Goal: Check status: Check status

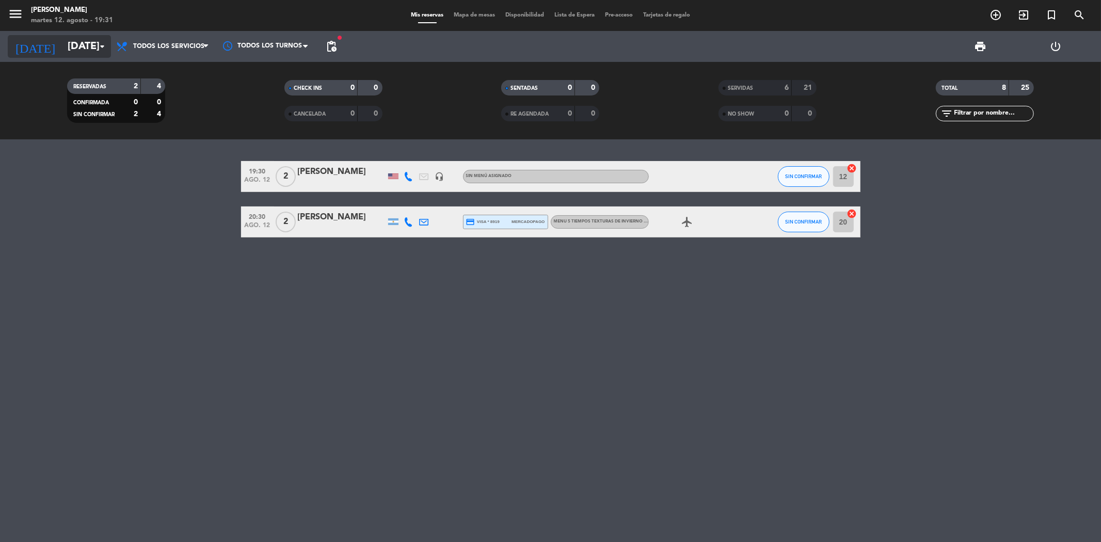
click at [102, 49] on icon "arrow_drop_down" at bounding box center [102, 46] width 12 height 12
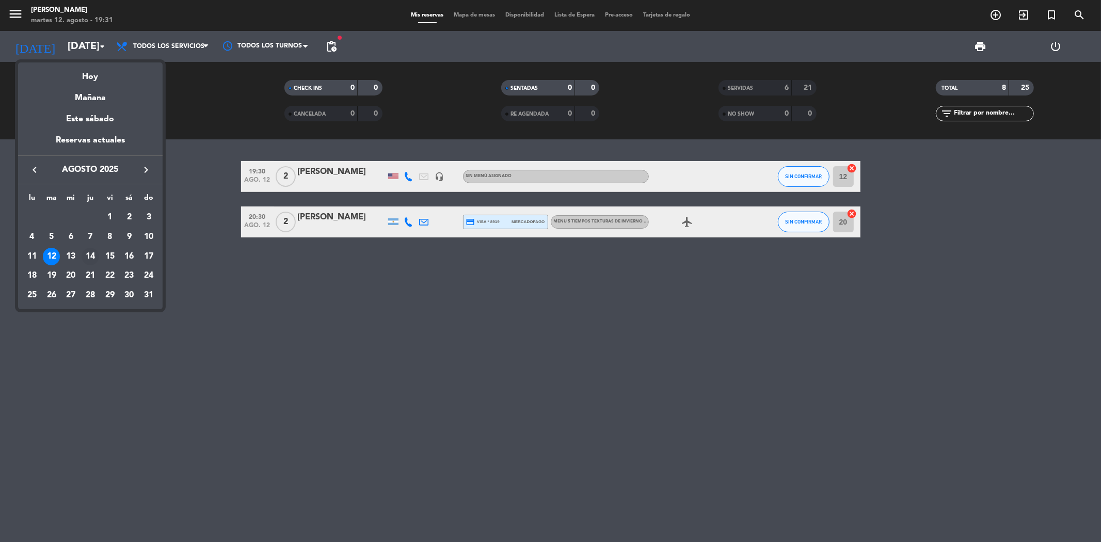
click at [89, 254] on div "14" at bounding box center [91, 257] width 18 height 18
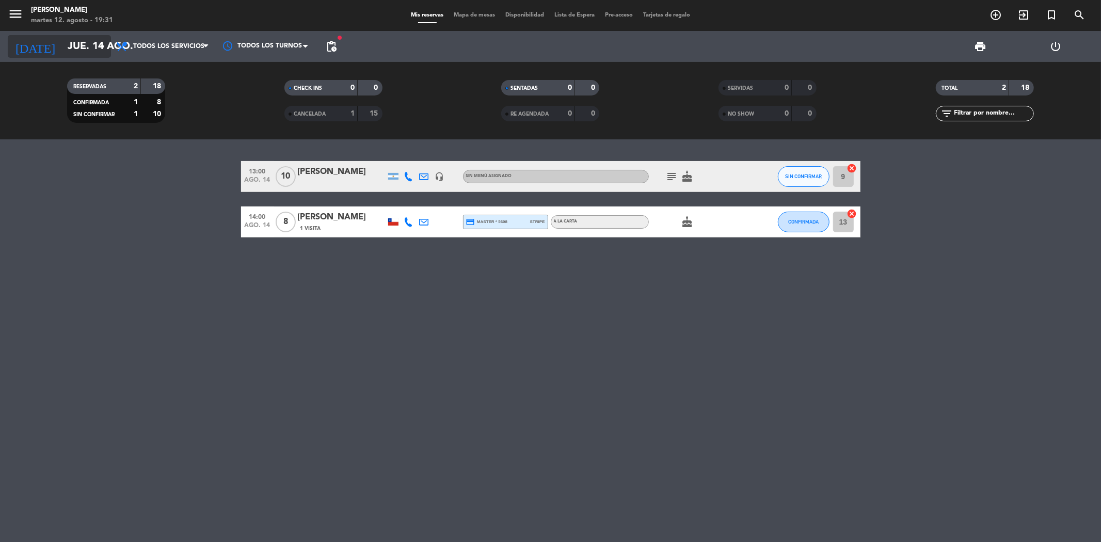
click at [97, 47] on icon "arrow_drop_down" at bounding box center [102, 46] width 12 height 12
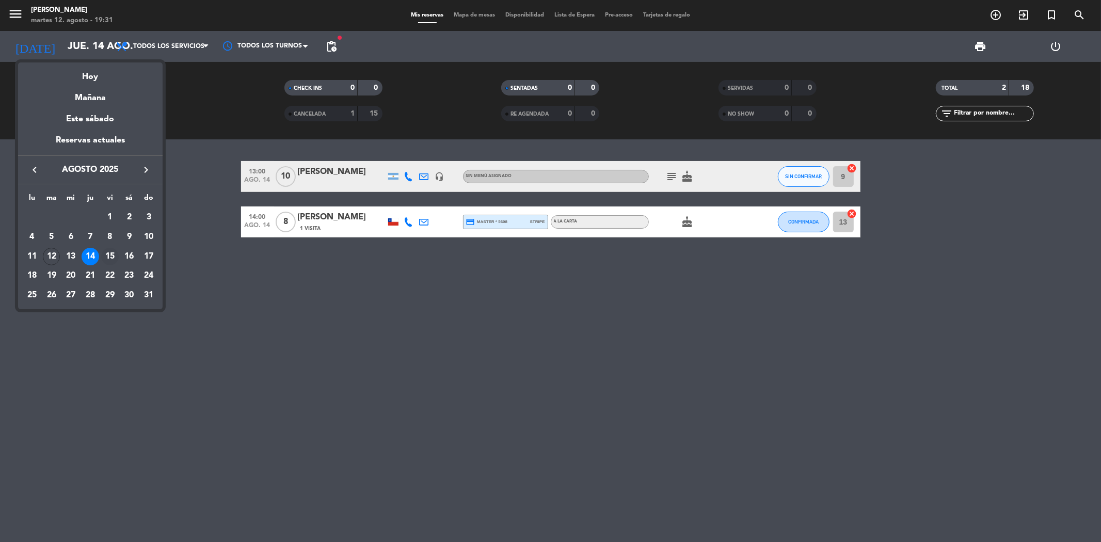
click at [107, 255] on div "15" at bounding box center [110, 257] width 18 height 18
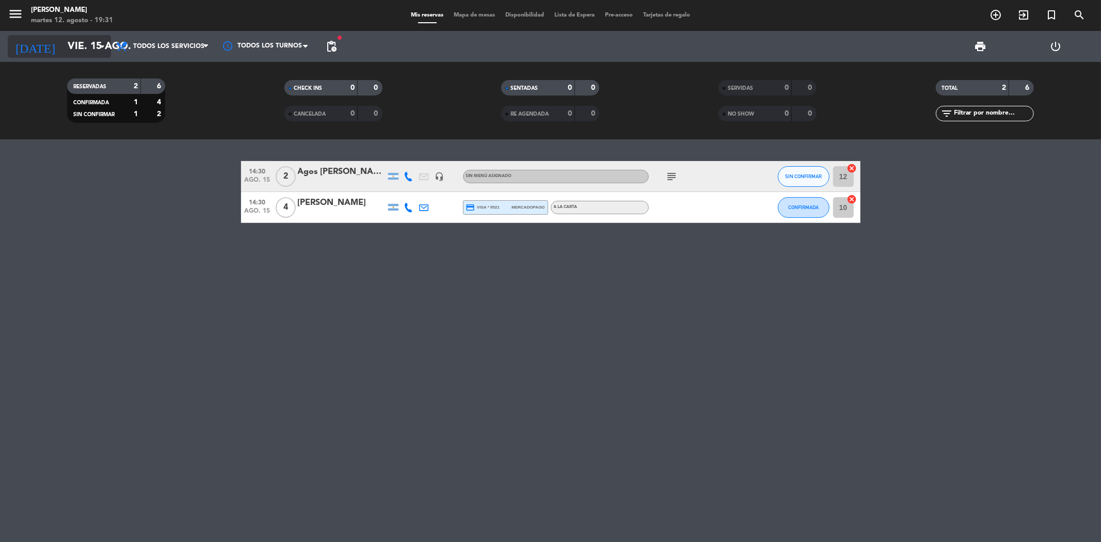
click at [105, 45] on icon "arrow_drop_down" at bounding box center [102, 46] width 12 height 12
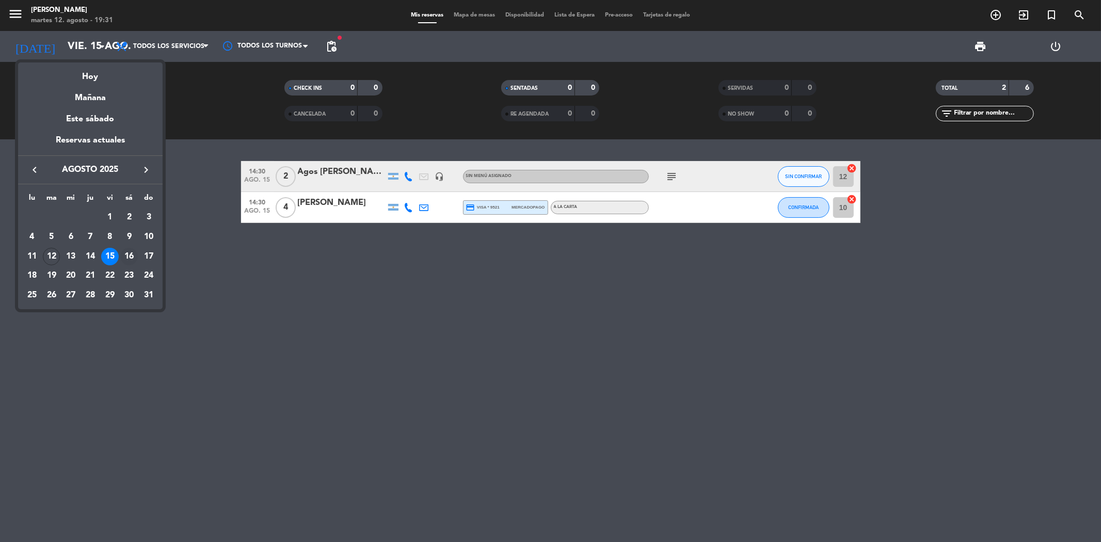
click at [132, 251] on div "16" at bounding box center [129, 257] width 18 height 18
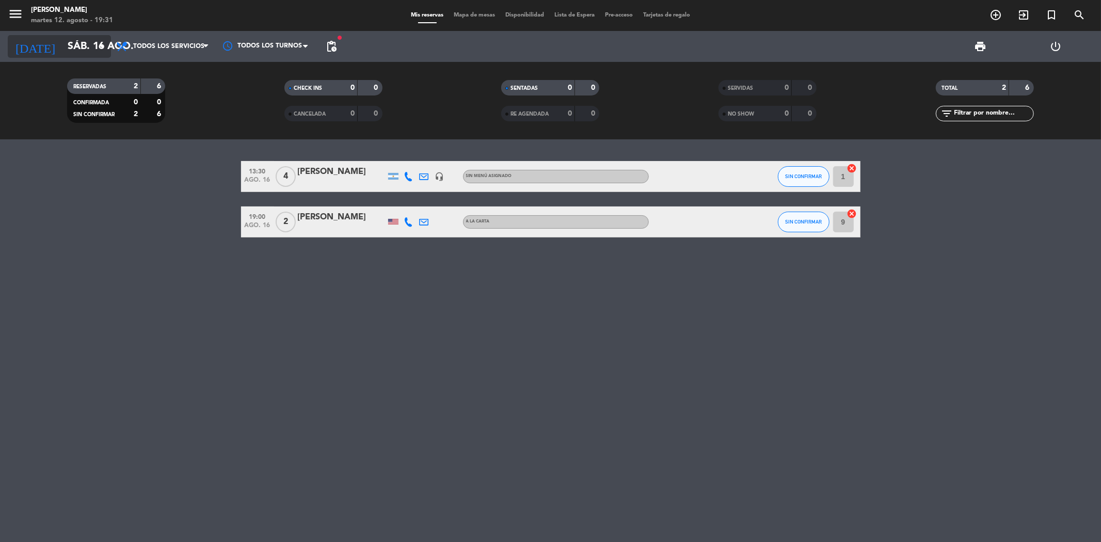
click at [104, 40] on icon "arrow_drop_down" at bounding box center [102, 46] width 12 height 12
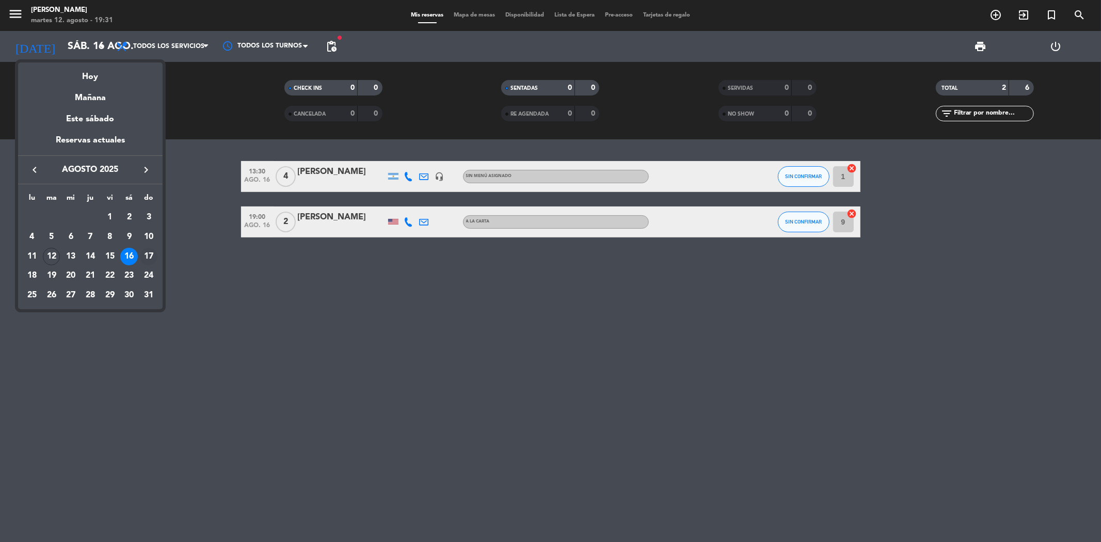
click at [147, 256] on div "17" at bounding box center [149, 257] width 18 height 18
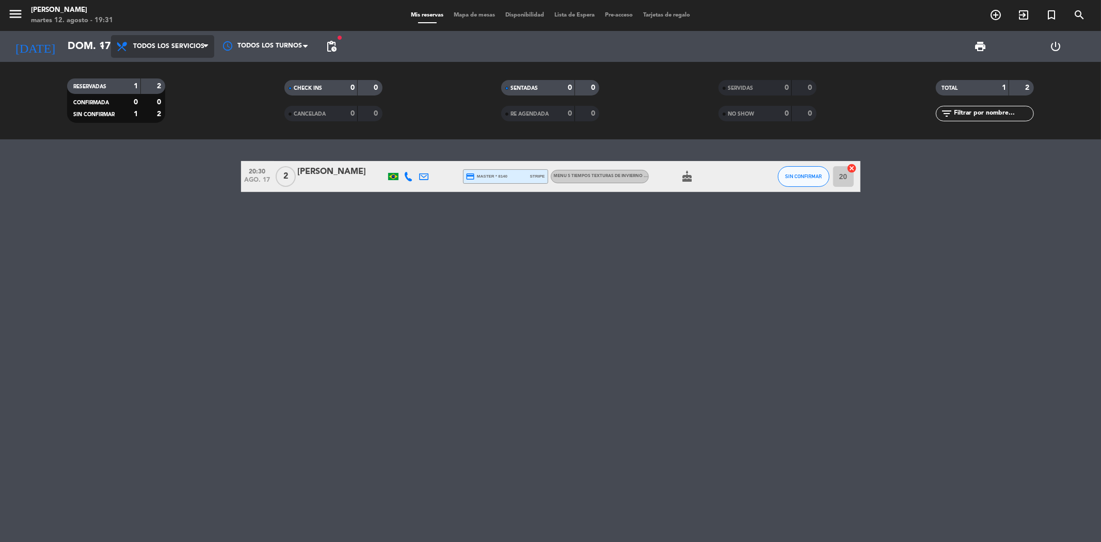
click at [111, 47] on span "Todos los servicios" at bounding box center [162, 46] width 103 height 23
click at [102, 40] on icon "arrow_drop_down" at bounding box center [102, 46] width 12 height 12
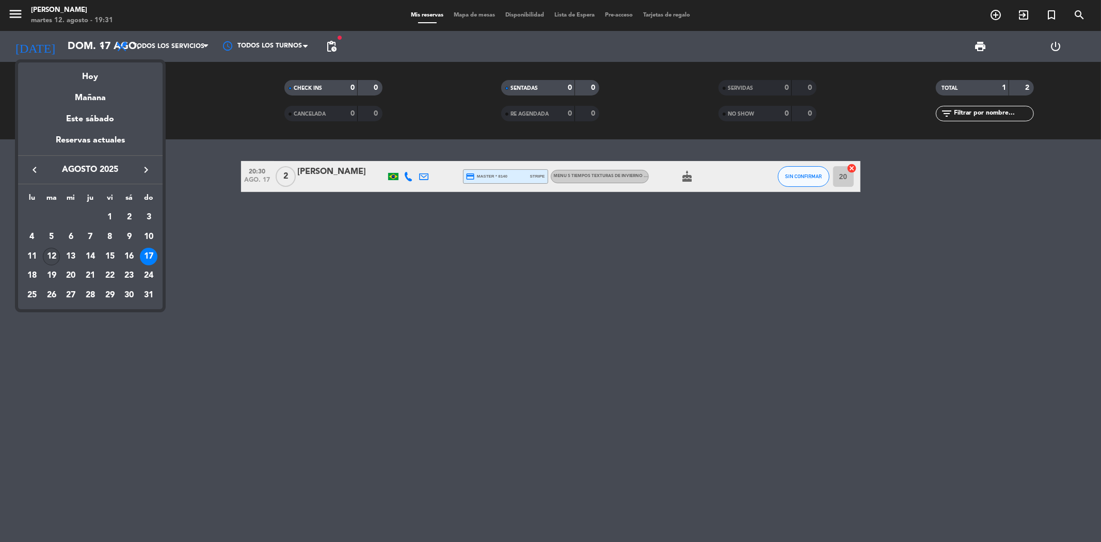
click at [54, 250] on div "12" at bounding box center [52, 257] width 18 height 18
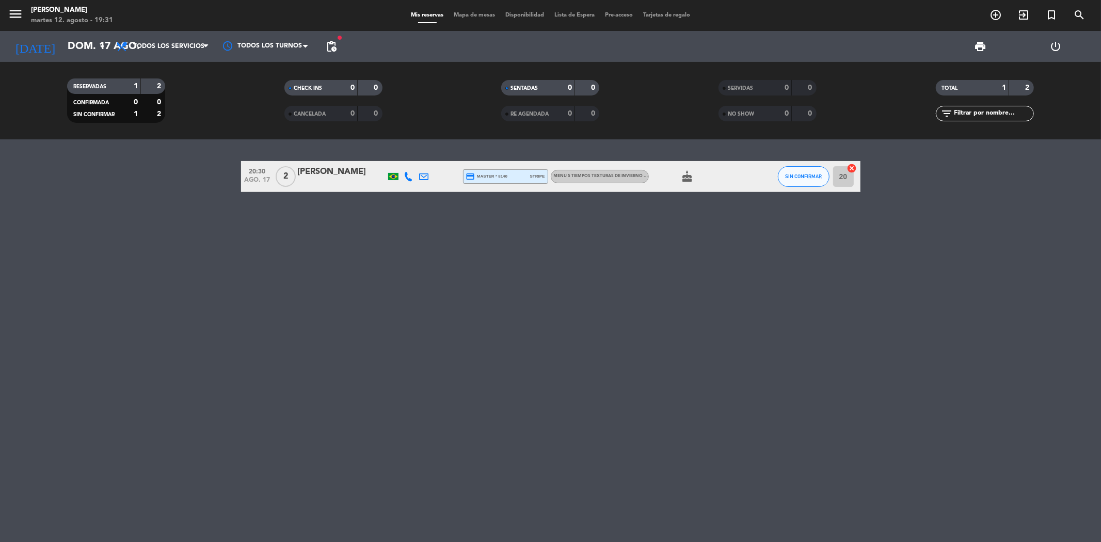
type input "[DATE]"
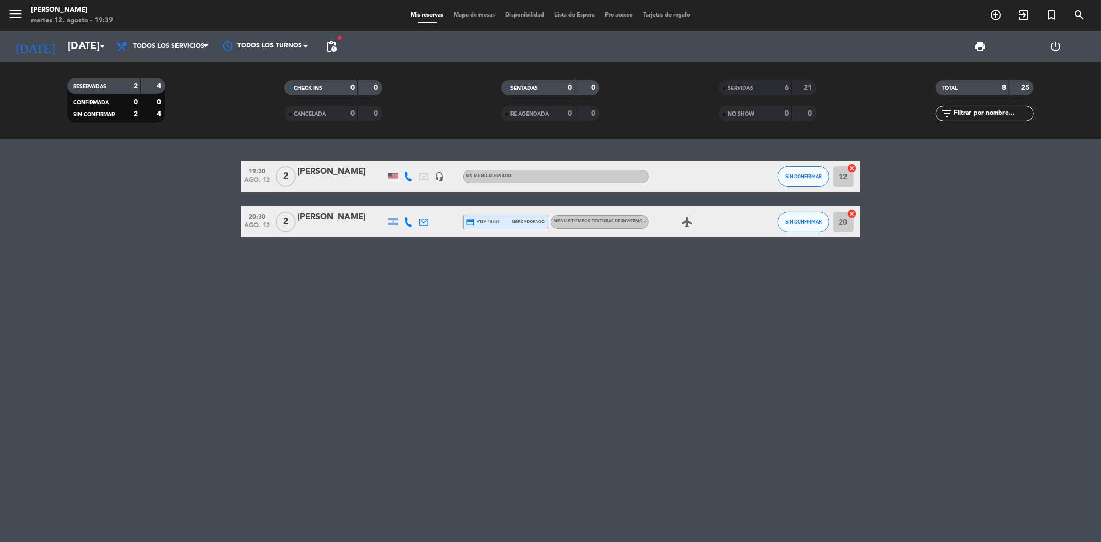
click at [406, 219] on icon at bounding box center [408, 221] width 9 height 9
click at [399, 203] on span "Copiar" at bounding box center [401, 204] width 22 height 11
click at [283, 302] on div "19:30 [DATE] 2 [PERSON_NAME] headset_mic Sin menú asignado SIN CONFIRMAR 12 can…" at bounding box center [550, 340] width 1101 height 403
click at [348, 306] on div "19:30 [DATE] 2 [PERSON_NAME] headset_mic Sin menú asignado SIN CONFIRMAR 12 can…" at bounding box center [550, 340] width 1101 height 403
